Goal: Information Seeking & Learning: Learn about a topic

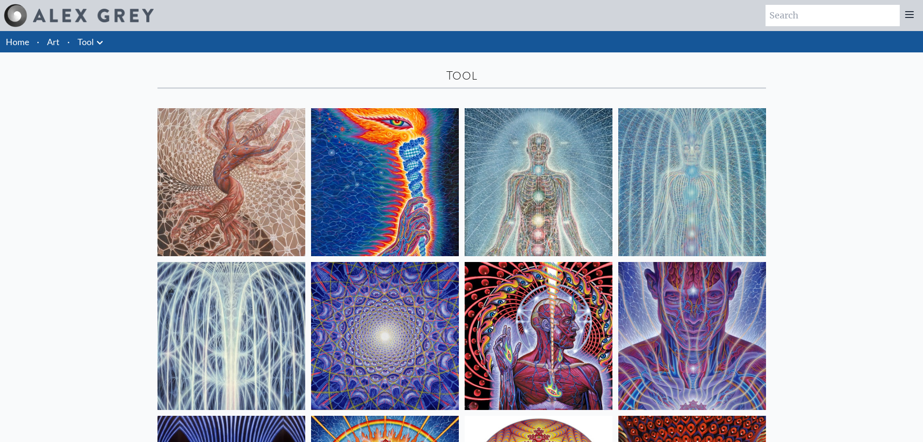
click at [233, 195] on img at bounding box center [232, 182] width 148 height 148
click at [57, 47] on link "Art" at bounding box center [53, 42] width 13 height 14
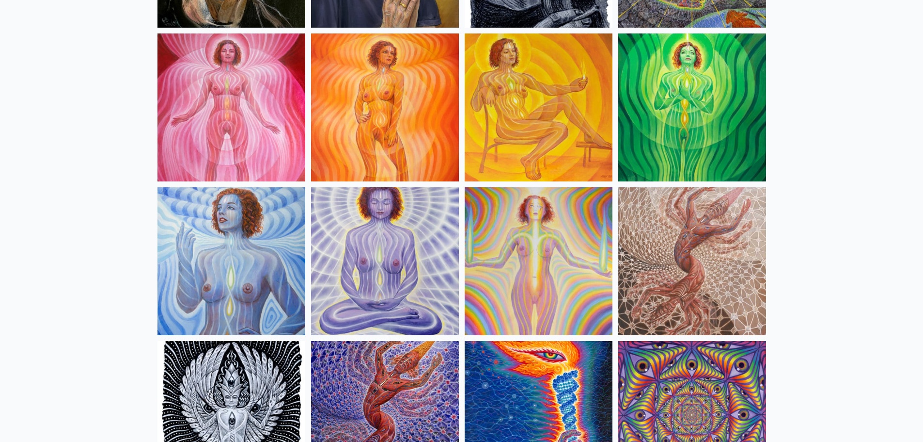
scroll to position [872, 0]
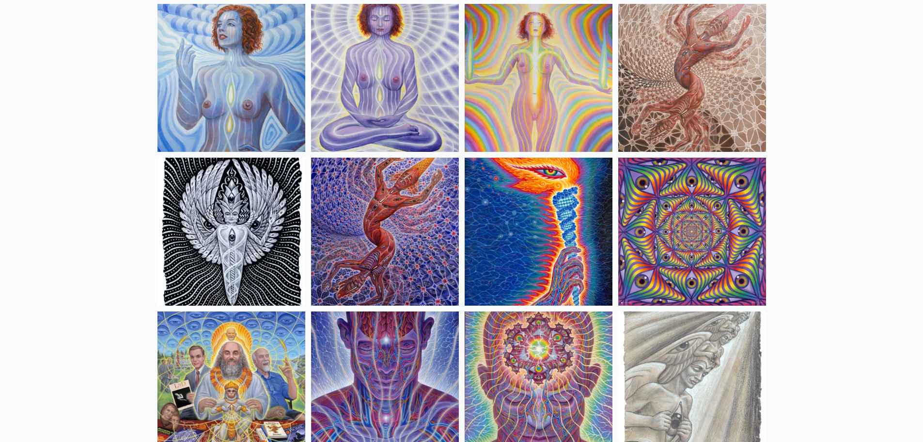
click at [382, 213] on img at bounding box center [385, 232] width 148 height 148
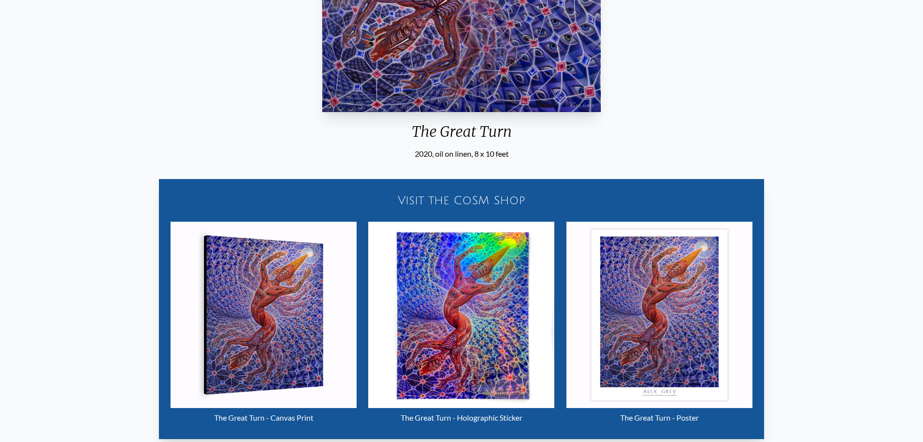
scroll to position [313, 0]
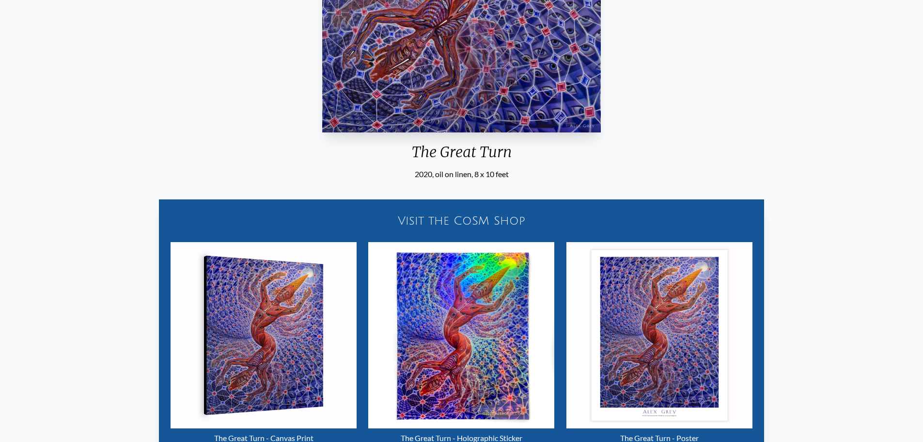
click at [470, 212] on div "Visit the CoSM Shop" at bounding box center [462, 220] width 594 height 31
